Goal: Contribute content

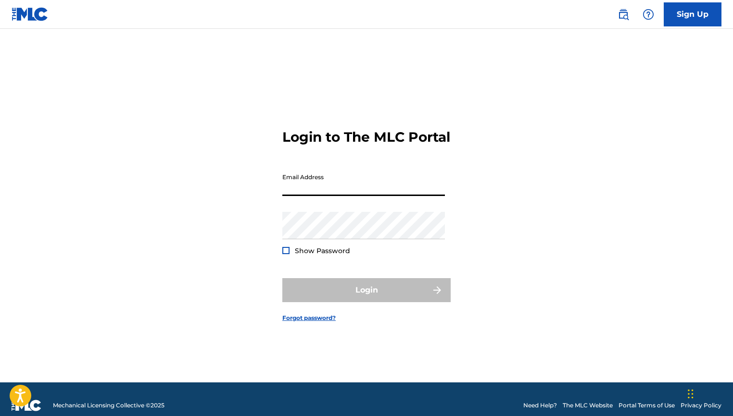
type input "[EMAIL_ADDRESS][DOMAIN_NAME]"
click at [366, 299] on button "Login" at bounding box center [366, 290] width 168 height 24
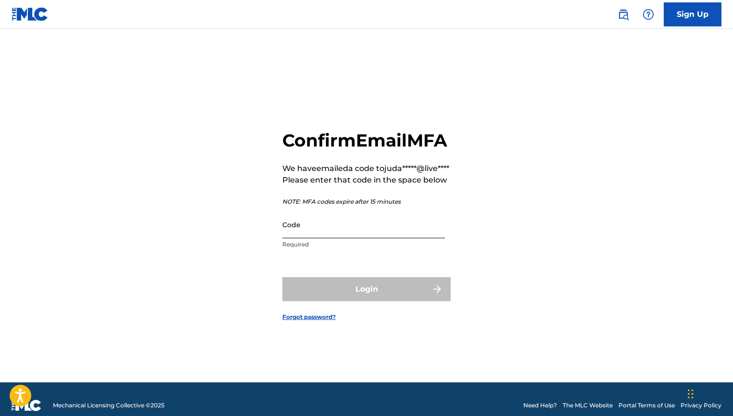
click at [348, 238] on input "Code" at bounding box center [363, 224] width 163 height 27
paste input "106624"
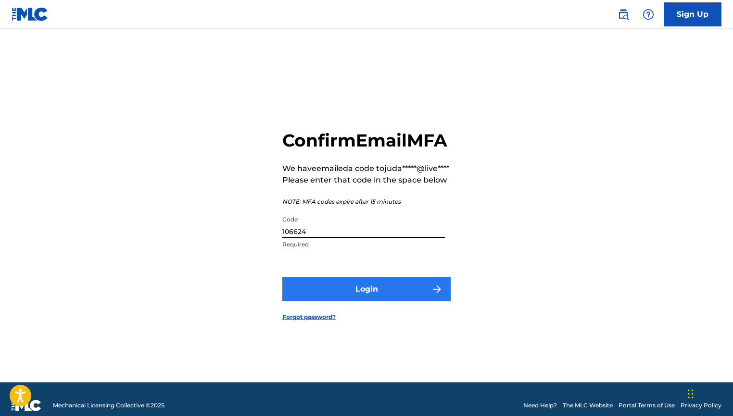
type input "106624"
click at [364, 296] on button "Login" at bounding box center [366, 289] width 168 height 24
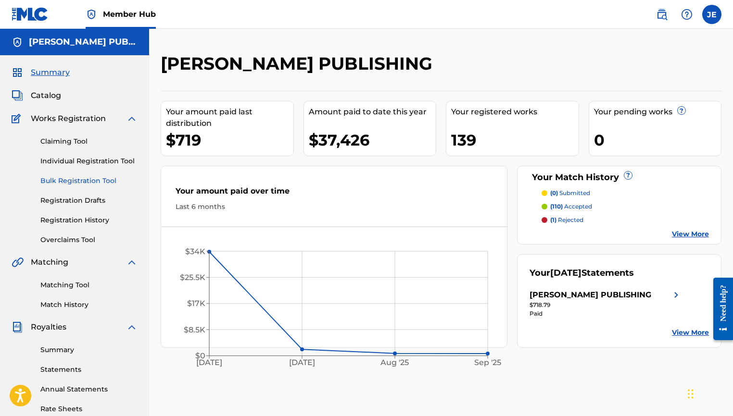
click at [97, 185] on link "Bulk Registration Tool" at bounding box center [88, 181] width 97 height 10
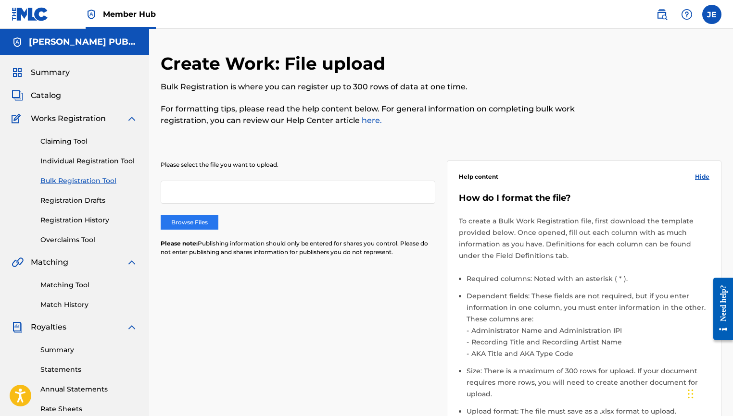
click at [199, 220] on label "Browse Files" at bounding box center [190, 222] width 58 height 14
click at [0, 0] on input "Browse Files" at bounding box center [0, 0] width 0 height 0
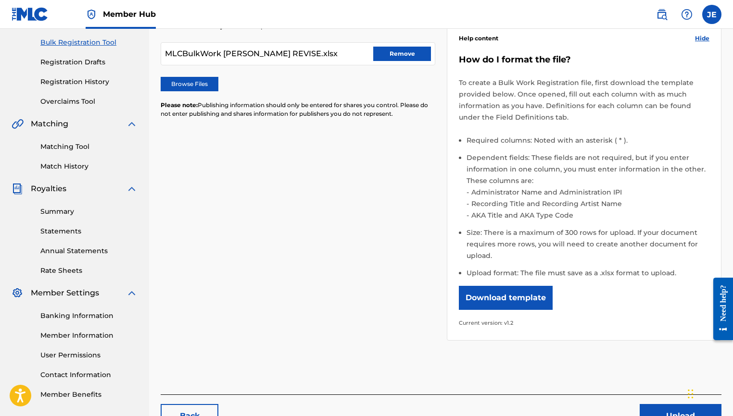
scroll to position [181, 0]
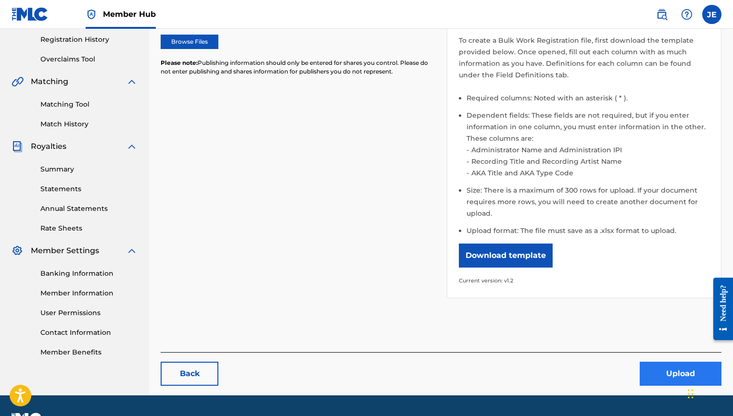
click at [656, 374] on button "Upload" at bounding box center [681, 374] width 82 height 24
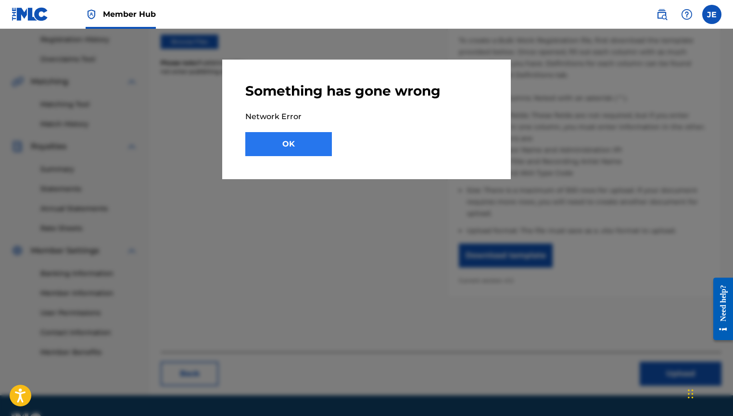
click at [320, 150] on button "OK" at bounding box center [288, 144] width 87 height 24
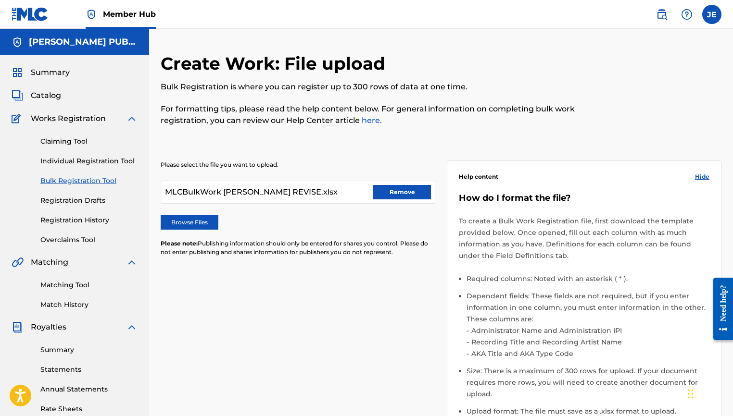
scroll to position [0, 0]
click at [396, 192] on button "Remove" at bounding box center [402, 192] width 58 height 14
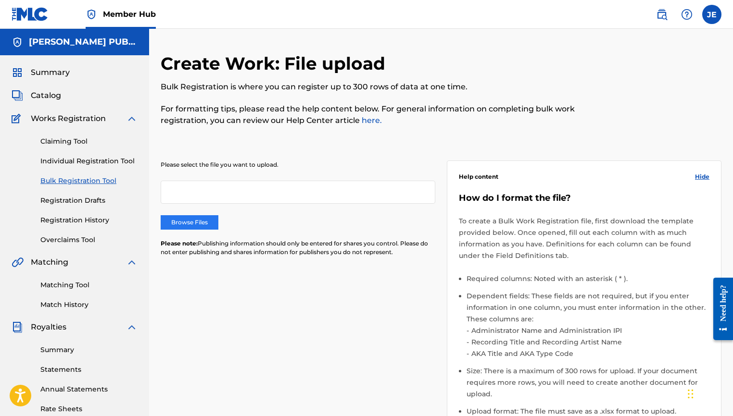
click at [202, 224] on label "Browse Files" at bounding box center [190, 222] width 58 height 14
click at [0, 0] on input "Browse Files" at bounding box center [0, 0] width 0 height 0
click at [201, 227] on label "Browse Files" at bounding box center [190, 222] width 58 height 14
click at [0, 0] on input "Browse Files" at bounding box center [0, 0] width 0 height 0
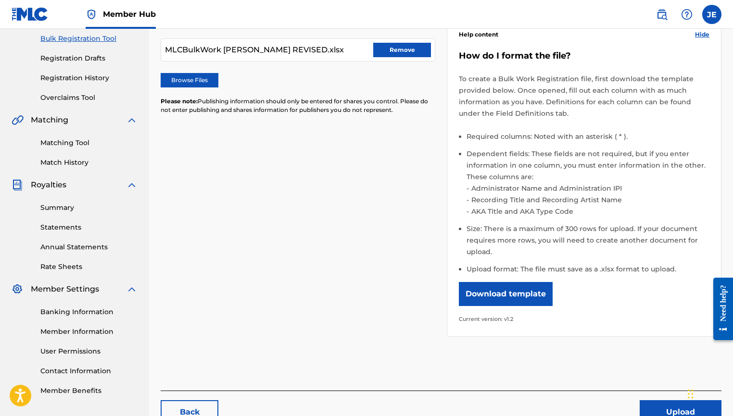
scroll to position [201, 0]
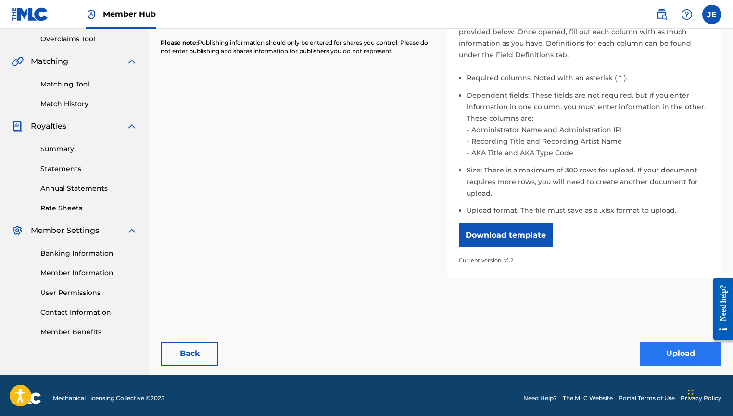
click at [664, 348] on button "Upload" at bounding box center [681, 354] width 82 height 24
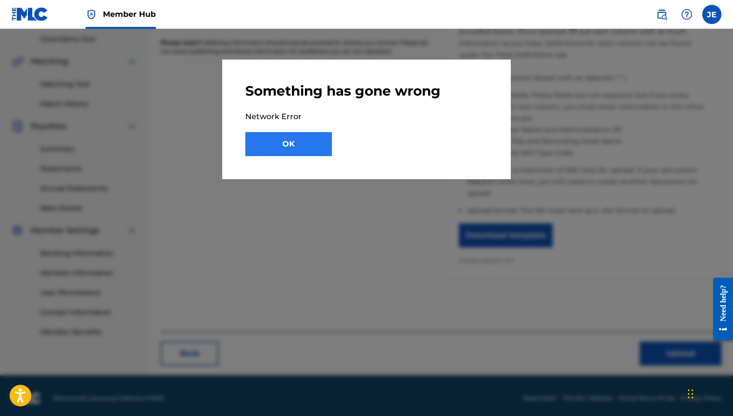
click at [306, 147] on button "OK" at bounding box center [288, 144] width 87 height 24
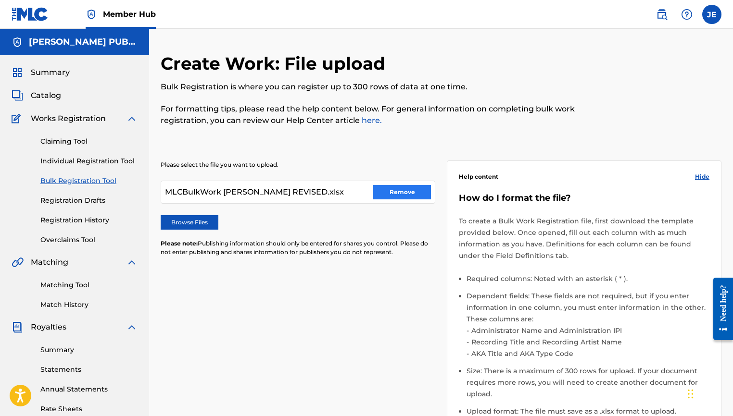
scroll to position [0, 0]
click at [388, 190] on button "Remove" at bounding box center [402, 192] width 58 height 14
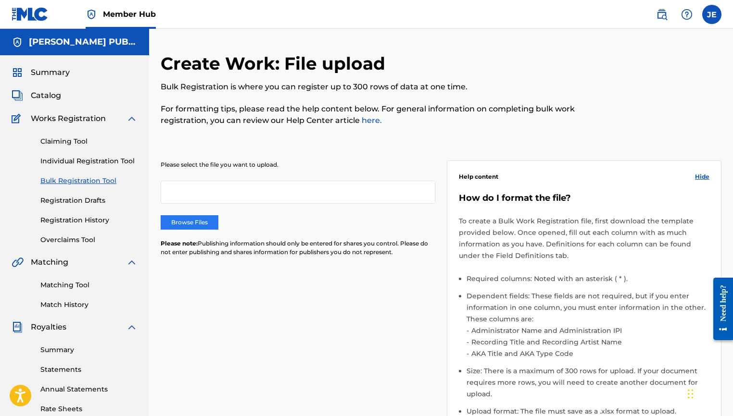
click at [190, 220] on label "Browse Files" at bounding box center [190, 222] width 58 height 14
click at [0, 0] on input "Browse Files" at bounding box center [0, 0] width 0 height 0
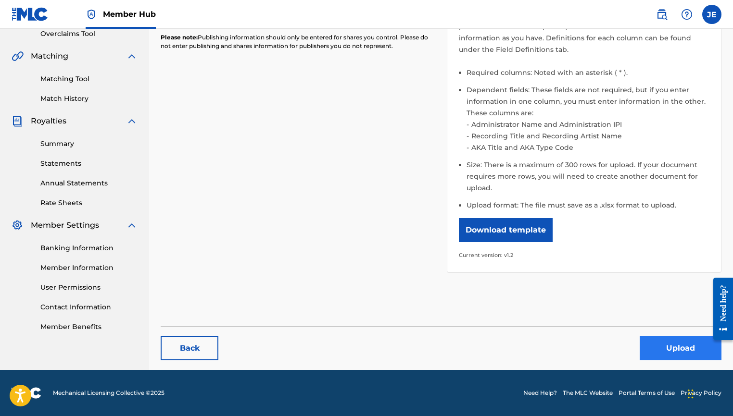
scroll to position [206, 0]
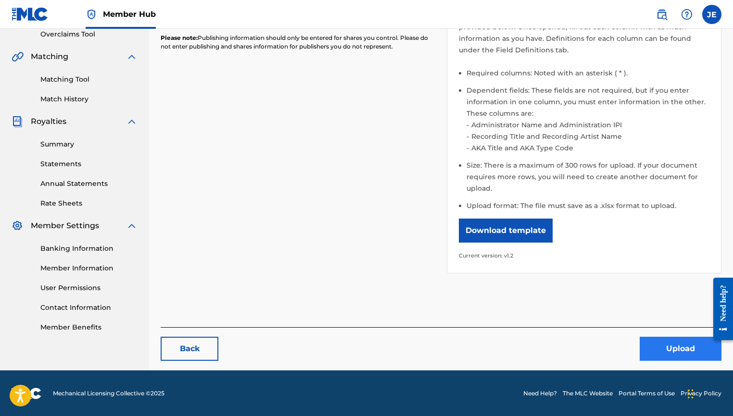
click at [658, 348] on button "Upload" at bounding box center [681, 349] width 82 height 24
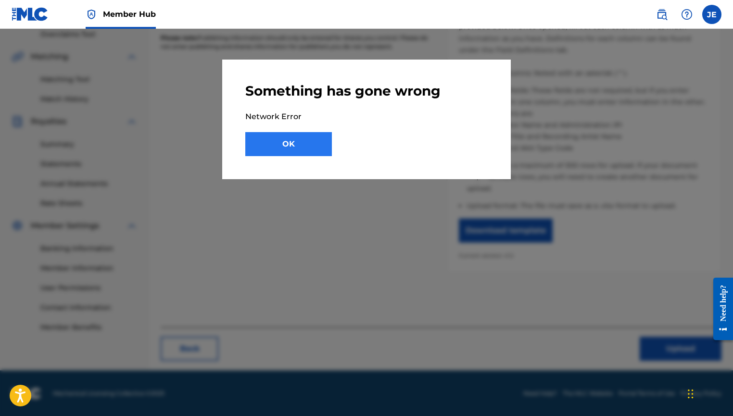
click at [312, 154] on button "OK" at bounding box center [288, 144] width 87 height 24
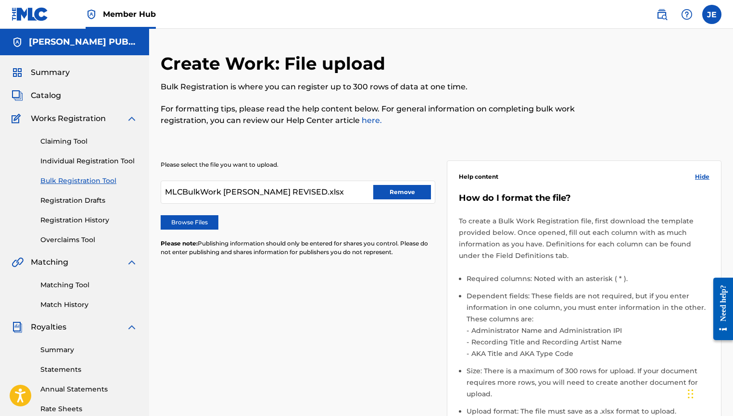
scroll to position [0, 0]
click at [421, 197] on button "Remove" at bounding box center [402, 192] width 58 height 14
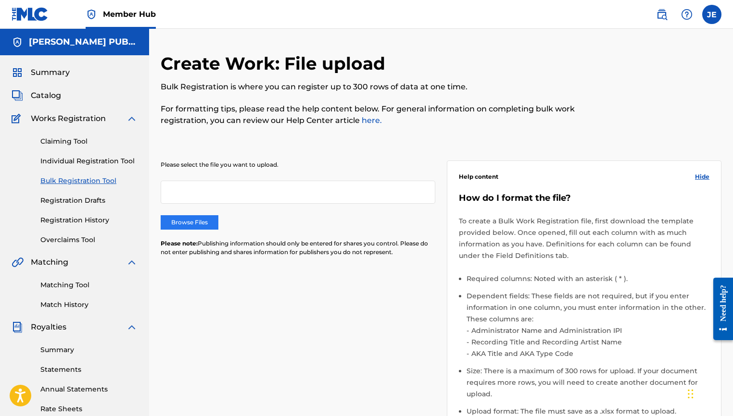
click at [210, 217] on label "Browse Files" at bounding box center [190, 222] width 58 height 14
click at [0, 0] on input "Browse Files" at bounding box center [0, 0] width 0 height 0
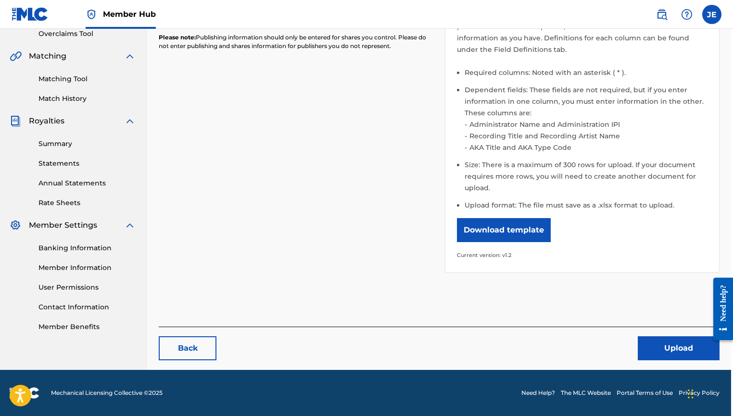
scroll to position [206, 2]
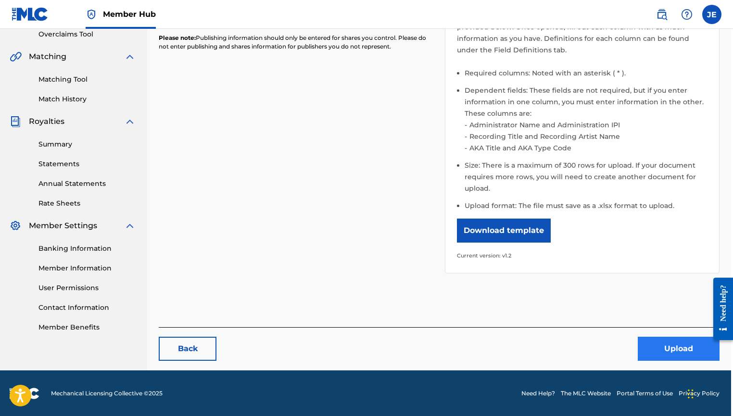
click at [657, 351] on button "Upload" at bounding box center [679, 349] width 82 height 24
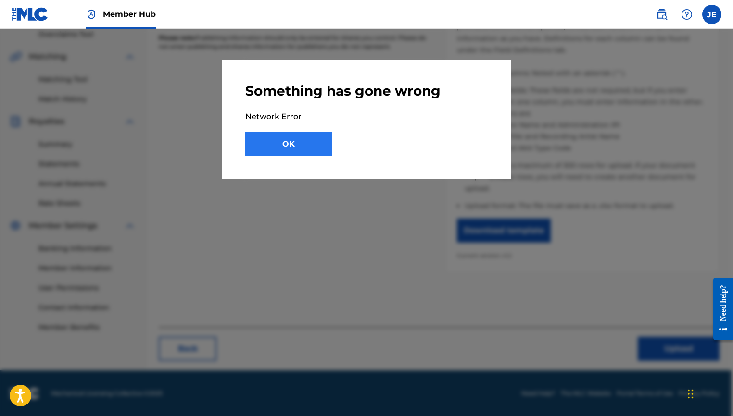
click at [321, 144] on button "OK" at bounding box center [288, 144] width 87 height 24
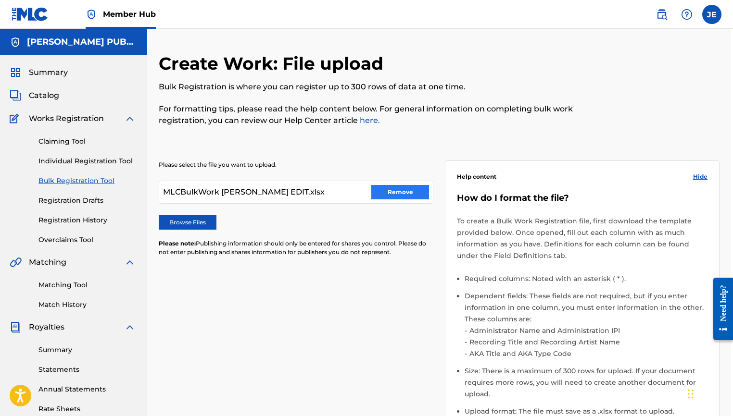
scroll to position [0, 2]
click at [401, 192] on button "Remove" at bounding box center [400, 192] width 58 height 14
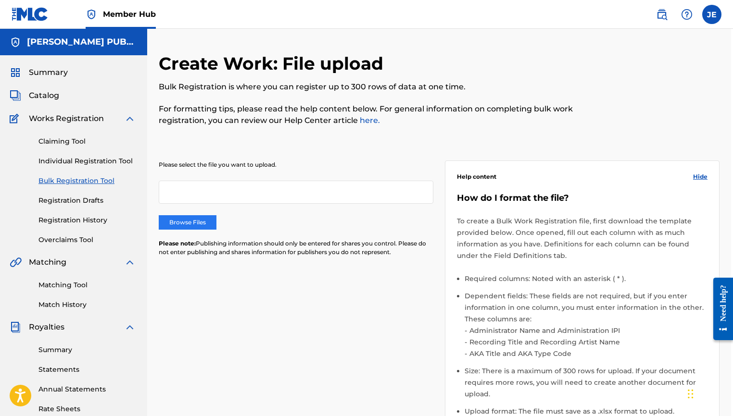
click at [184, 219] on label "Browse Files" at bounding box center [188, 222] width 58 height 14
click at [0, 0] on input "Browse Files" at bounding box center [0, 0] width 0 height 0
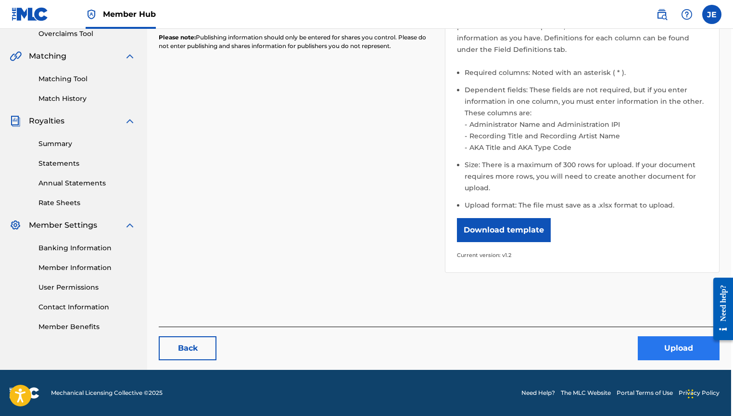
scroll to position [206, 2]
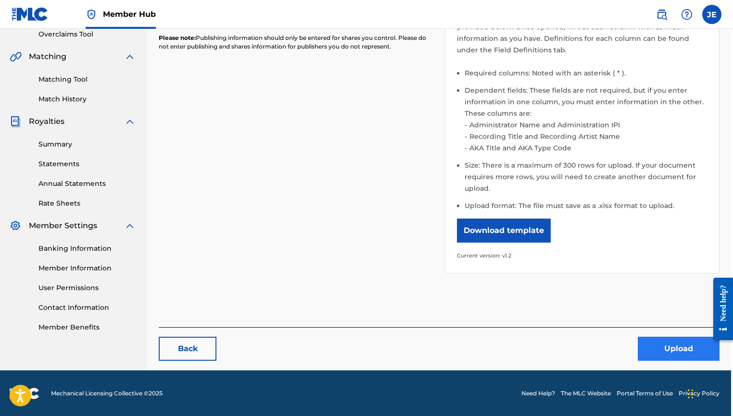
click at [661, 350] on button "Upload" at bounding box center [679, 349] width 82 height 24
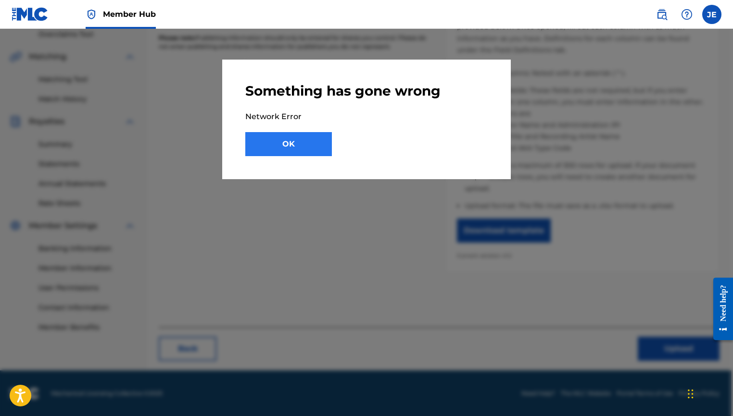
click at [284, 149] on button "OK" at bounding box center [288, 144] width 87 height 24
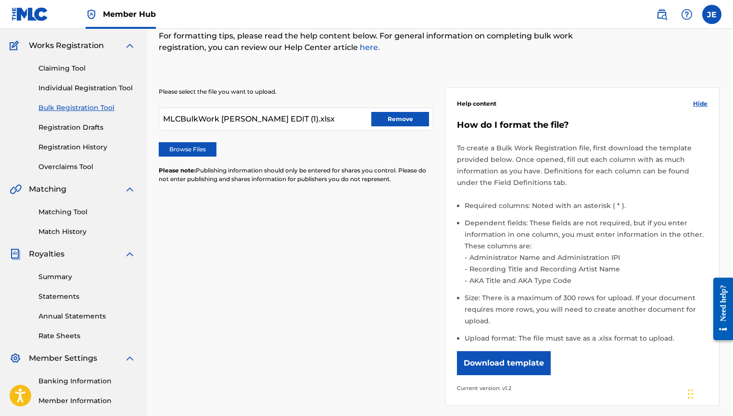
scroll to position [98, 2]
